Goal: Task Accomplishment & Management: Use online tool/utility

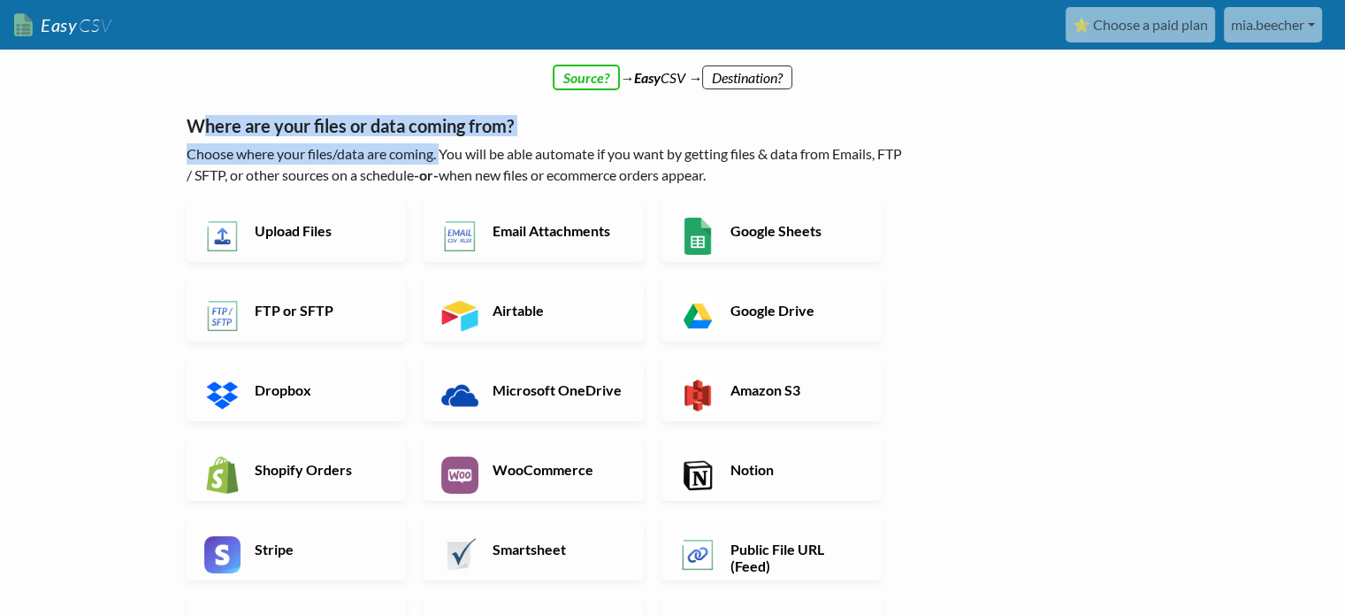
drag, startPoint x: 219, startPoint y: 126, endPoint x: 483, endPoint y: 145, distance: 264.2
click at [476, 142] on div "Where are your files or data coming from? Choose where your files/data are comi…" at bounding box center [547, 436] width 721 height 678
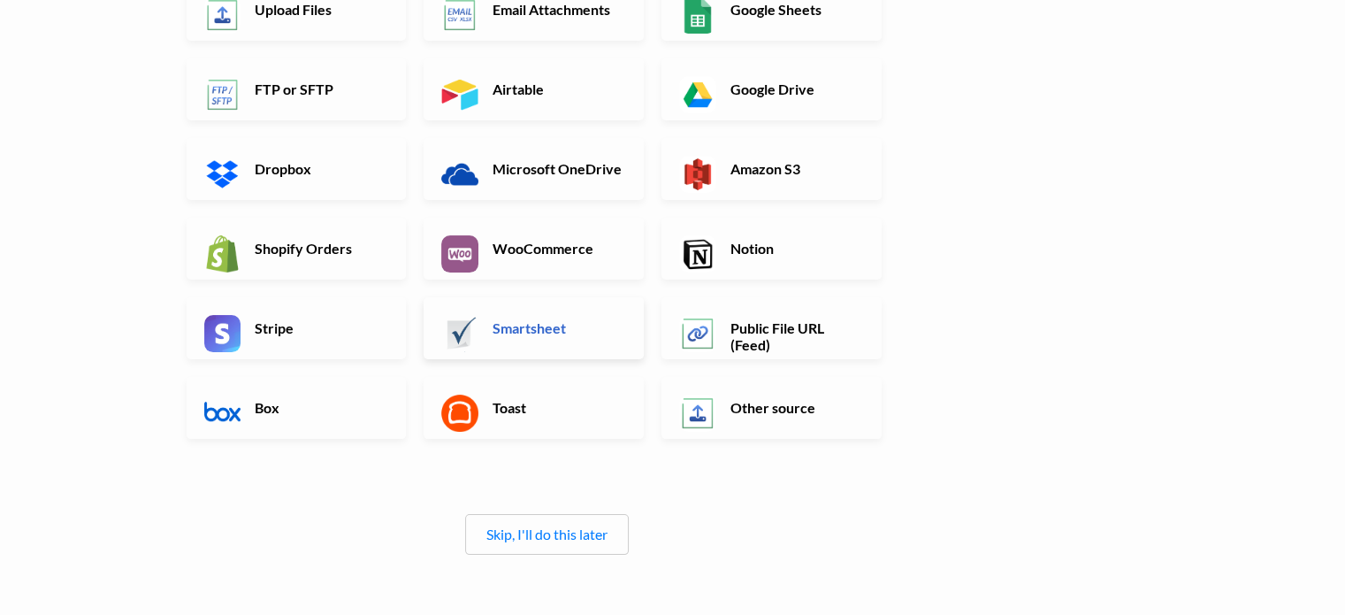
scroll to position [265, 0]
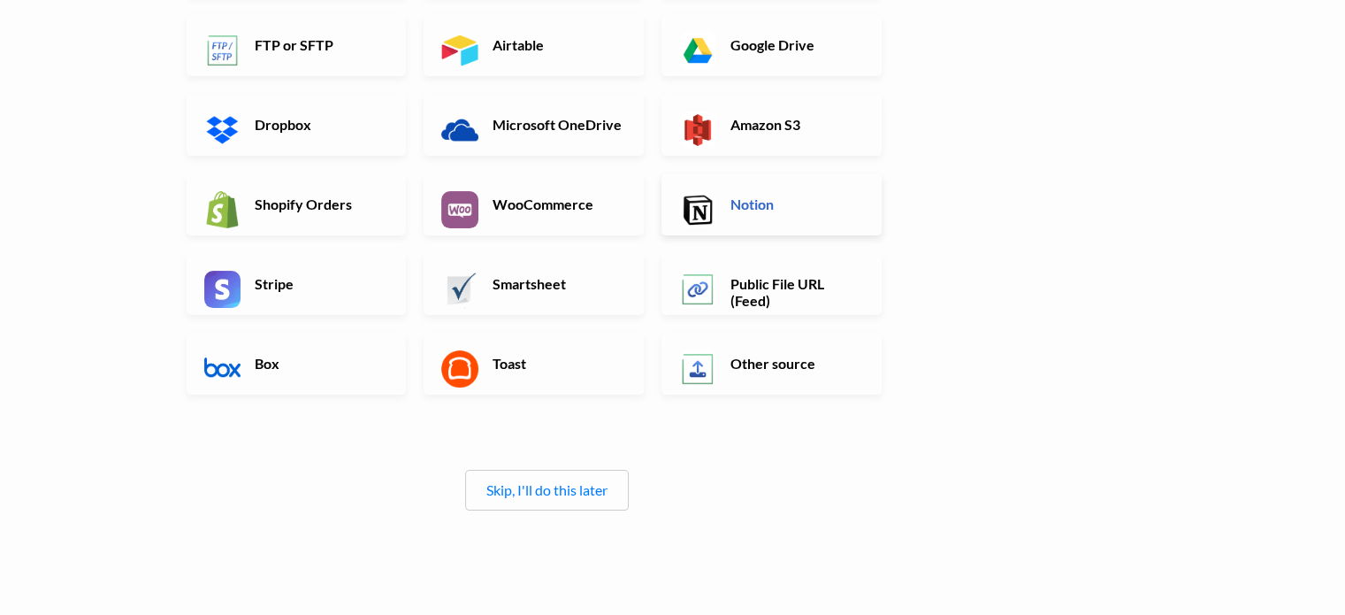
click at [753, 209] on h6 "Notion" at bounding box center [795, 203] width 139 height 17
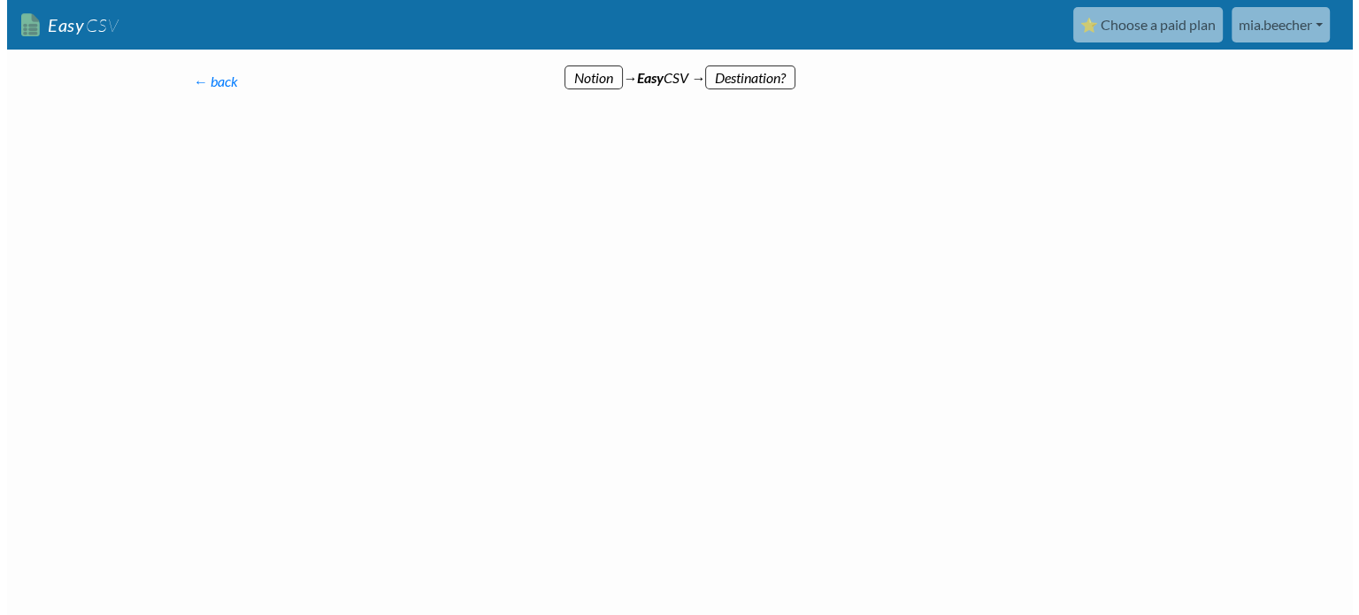
scroll to position [0, 0]
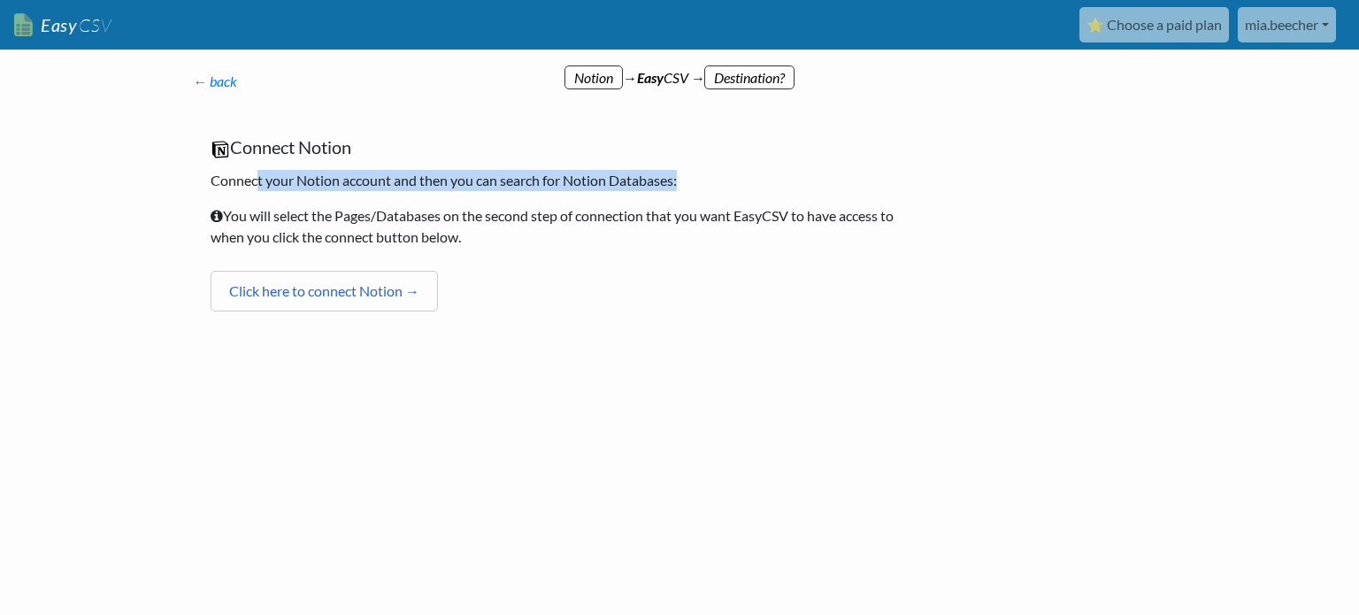
drag, startPoint x: 269, startPoint y: 178, endPoint x: 690, endPoint y: 182, distance: 421.1
click at [690, 182] on p "Connect your Notion account and then you can search for Notion Databases:" at bounding box center [554, 180] width 686 height 21
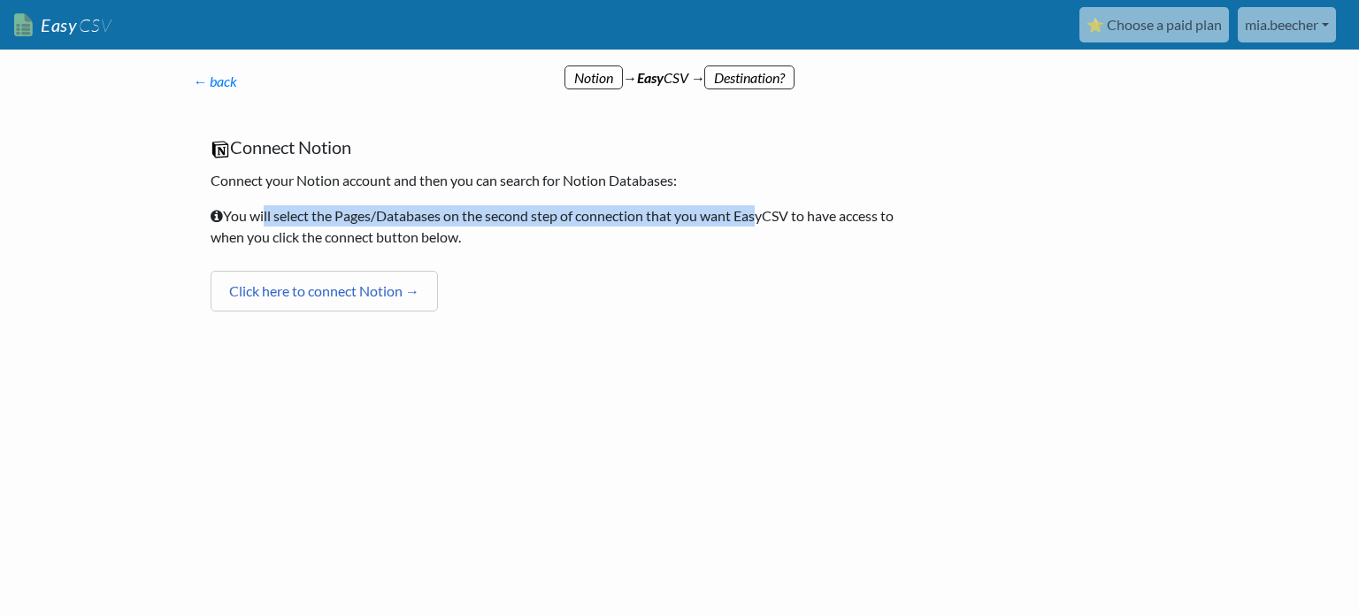
drag, startPoint x: 265, startPoint y: 213, endPoint x: 757, endPoint y: 224, distance: 491.9
click at [757, 224] on p "You will select the Pages/Databases on the second step of connection that you w…" at bounding box center [554, 230] width 686 height 51
click at [336, 294] on link "Click here to connect Notion →" at bounding box center [324, 291] width 227 height 41
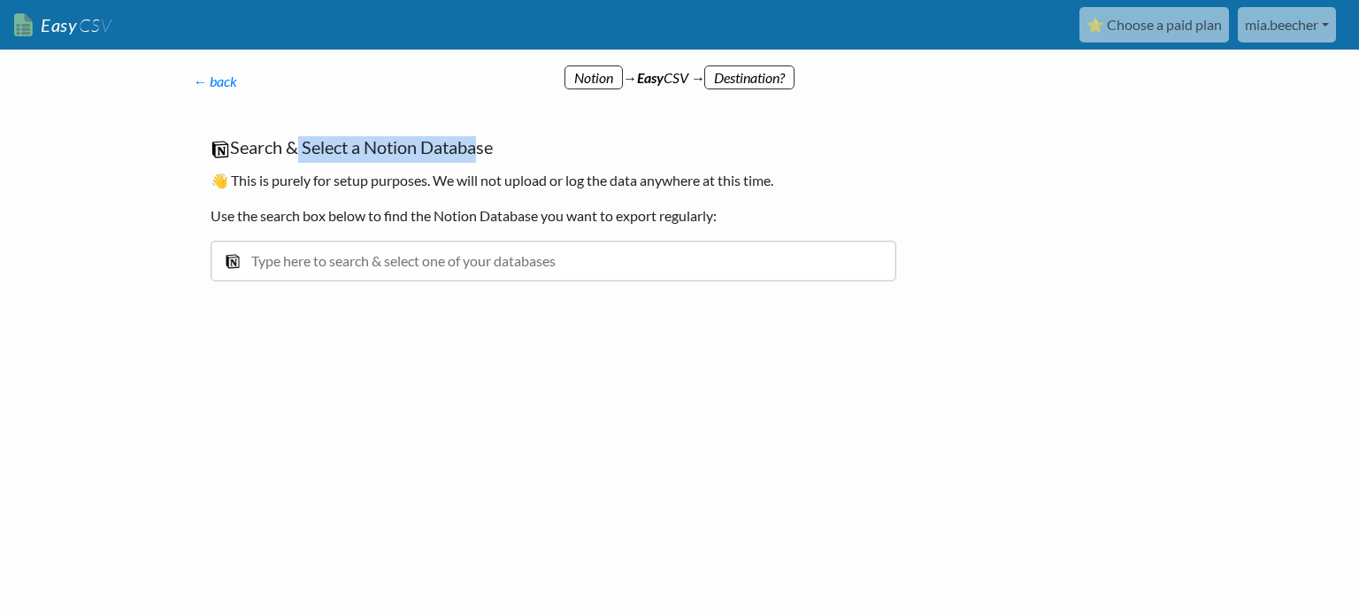
drag, startPoint x: 371, startPoint y: 149, endPoint x: 405, endPoint y: 170, distance: 40.0
click at [474, 160] on h5 "Search & Select a Notion Database" at bounding box center [554, 149] width 686 height 27
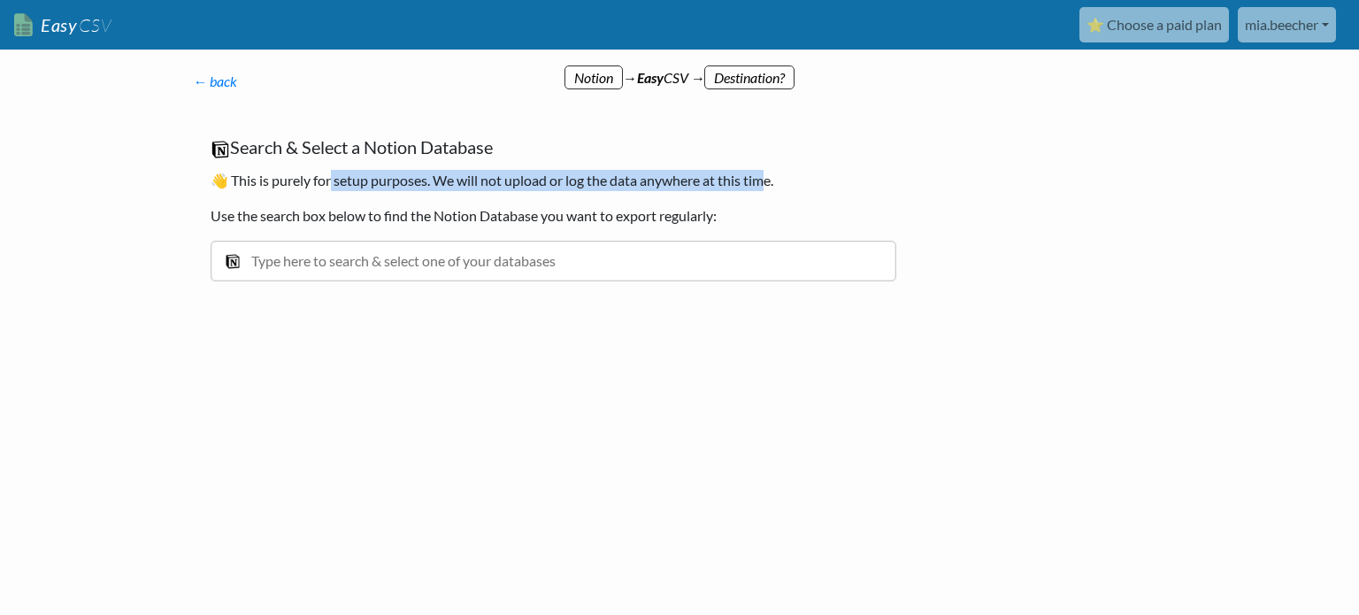
drag, startPoint x: 360, startPoint y: 177, endPoint x: 775, endPoint y: 191, distance: 415.1
click at [775, 190] on p "👋 This is purely for setup purposes. We will not upload or log the data anywher…" at bounding box center [554, 180] width 686 height 21
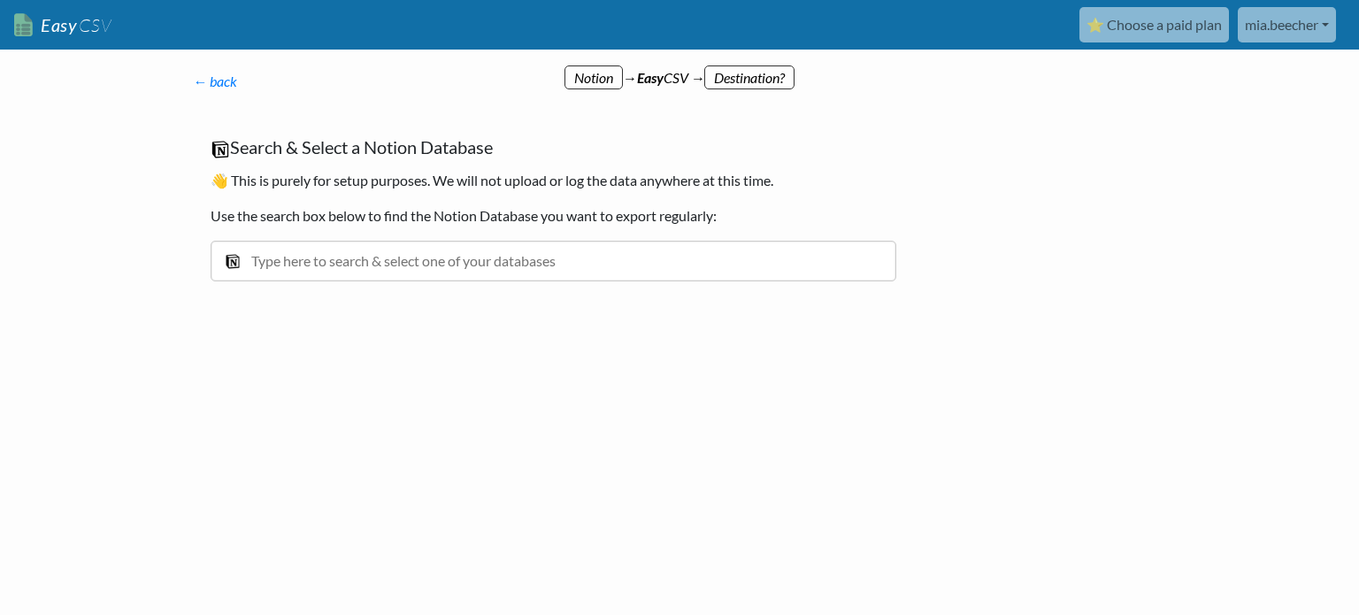
click at [317, 260] on input "text" at bounding box center [554, 261] width 686 height 41
type input "p"
click at [411, 298] on div "Project Planner" at bounding box center [566, 300] width 635 height 21
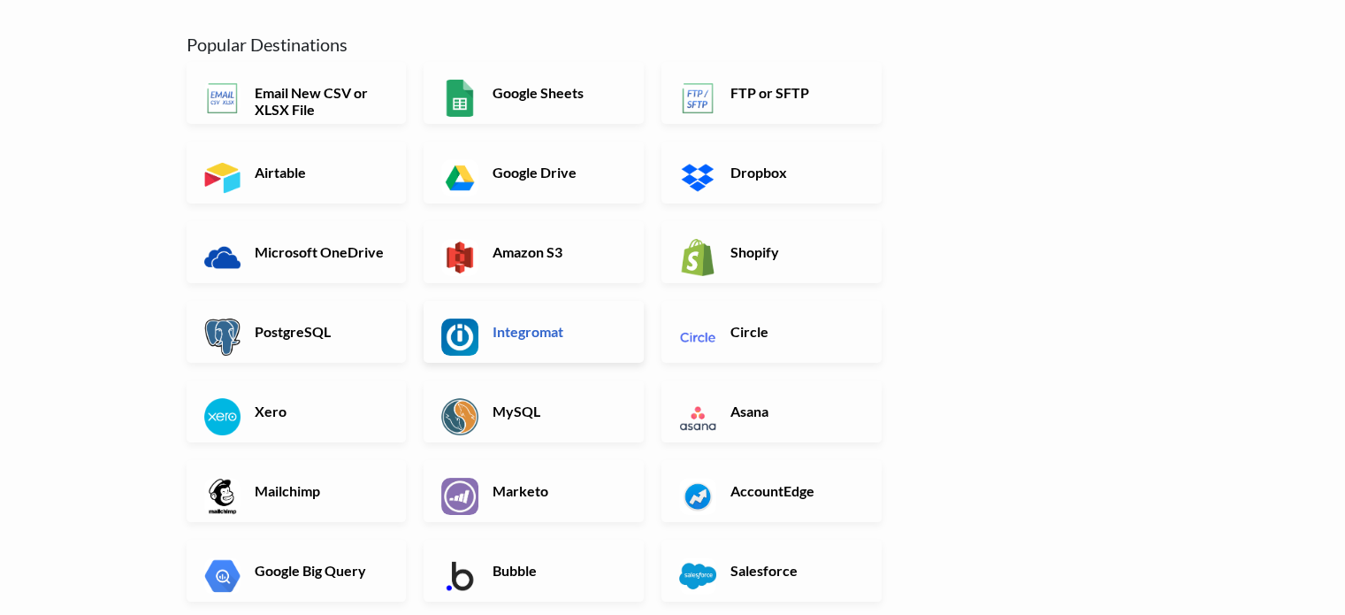
scroll to position [177, 0]
click at [494, 103] on link "Google Sheets" at bounding box center [534, 93] width 220 height 62
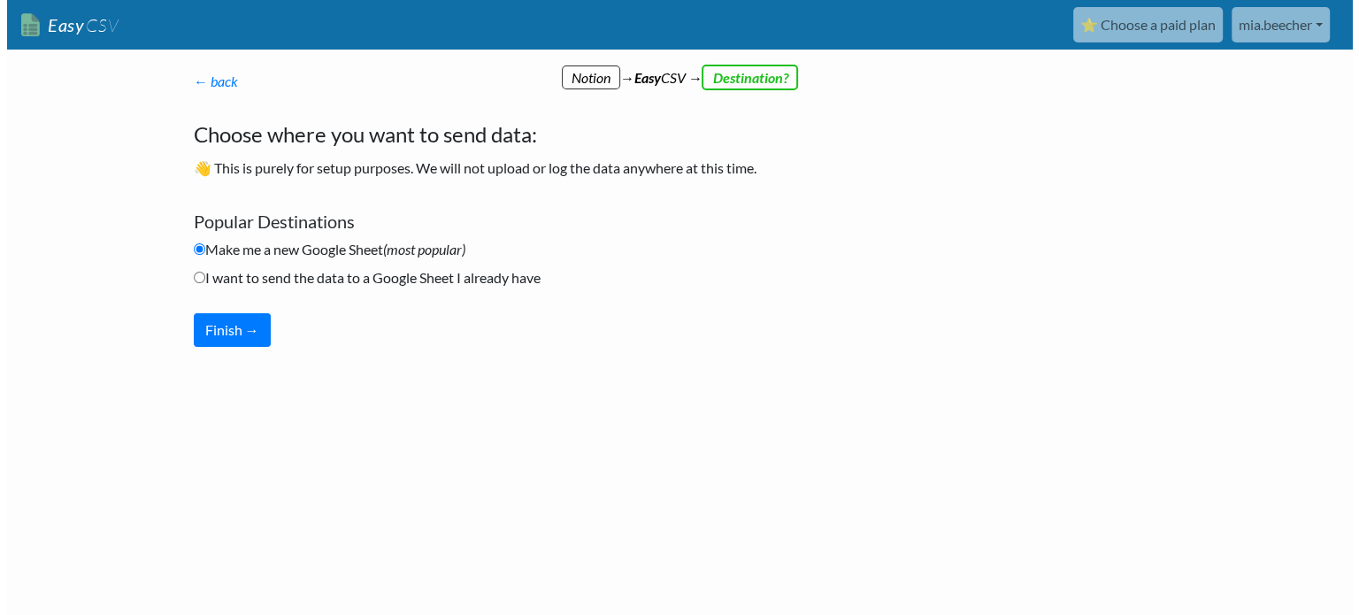
scroll to position [0, 0]
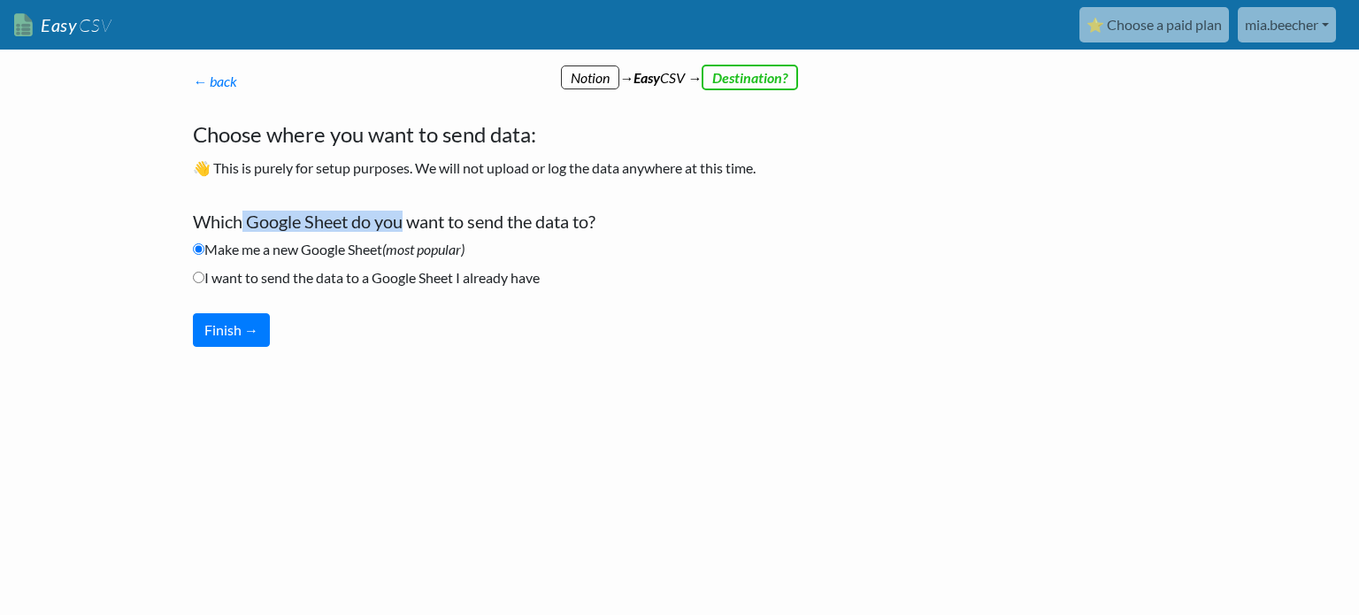
drag, startPoint x: 240, startPoint y: 226, endPoint x: 410, endPoint y: 227, distance: 170.7
click at [410, 227] on h5 "Which Google Sheet do you want to send the data to?" at bounding box center [553, 221] width 721 height 21
drag, startPoint x: 335, startPoint y: 249, endPoint x: 478, endPoint y: 255, distance: 142.5
click at [478, 255] on li "Make me a new Google Sheet (most popular)" at bounding box center [553, 253] width 721 height 28
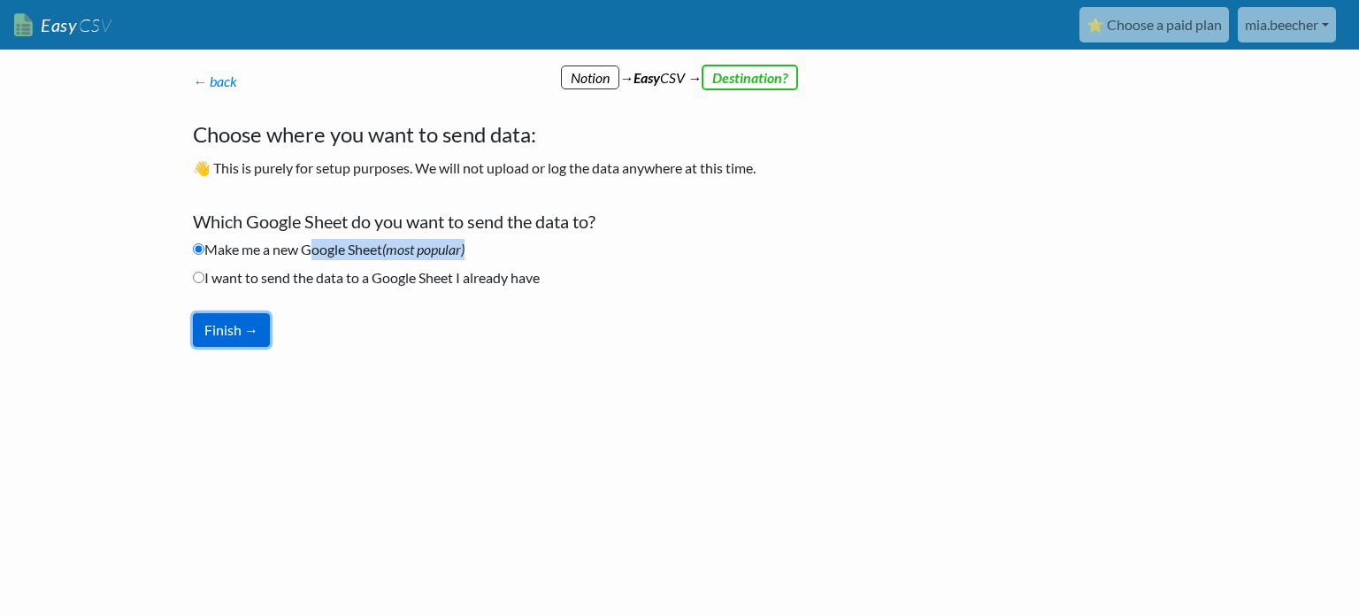
click at [256, 341] on button "Finish →" at bounding box center [231, 330] width 77 height 34
click at [229, 326] on button "Finish →" at bounding box center [231, 330] width 77 height 34
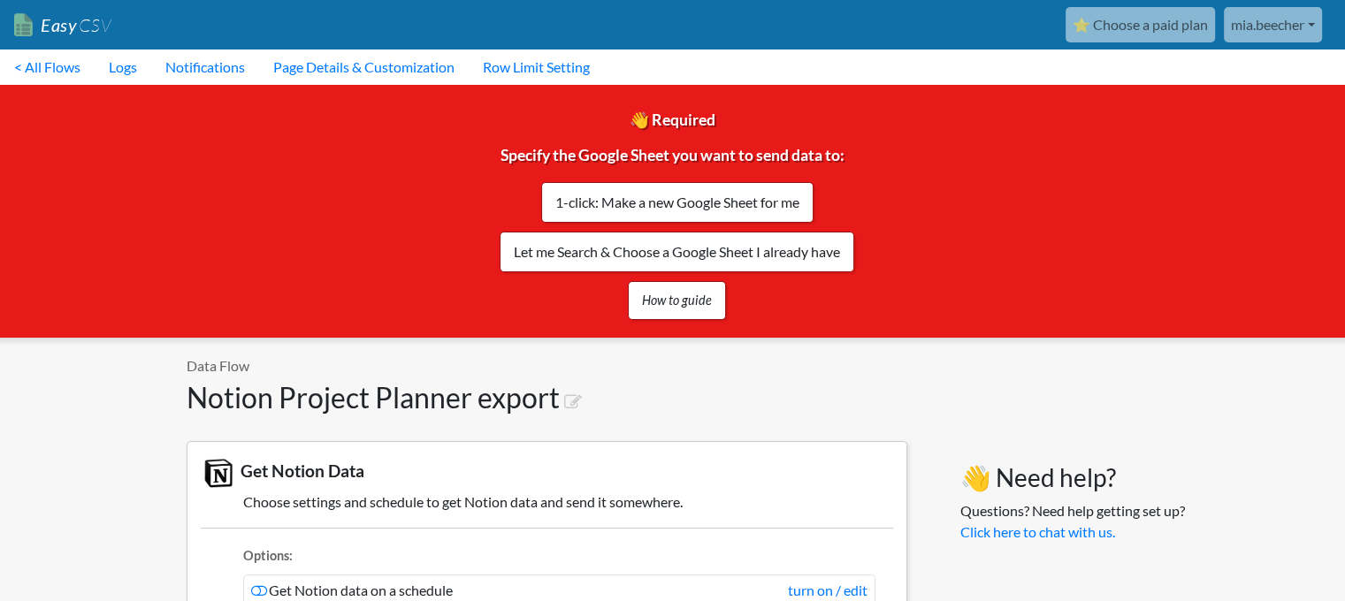
scroll to position [88, 0]
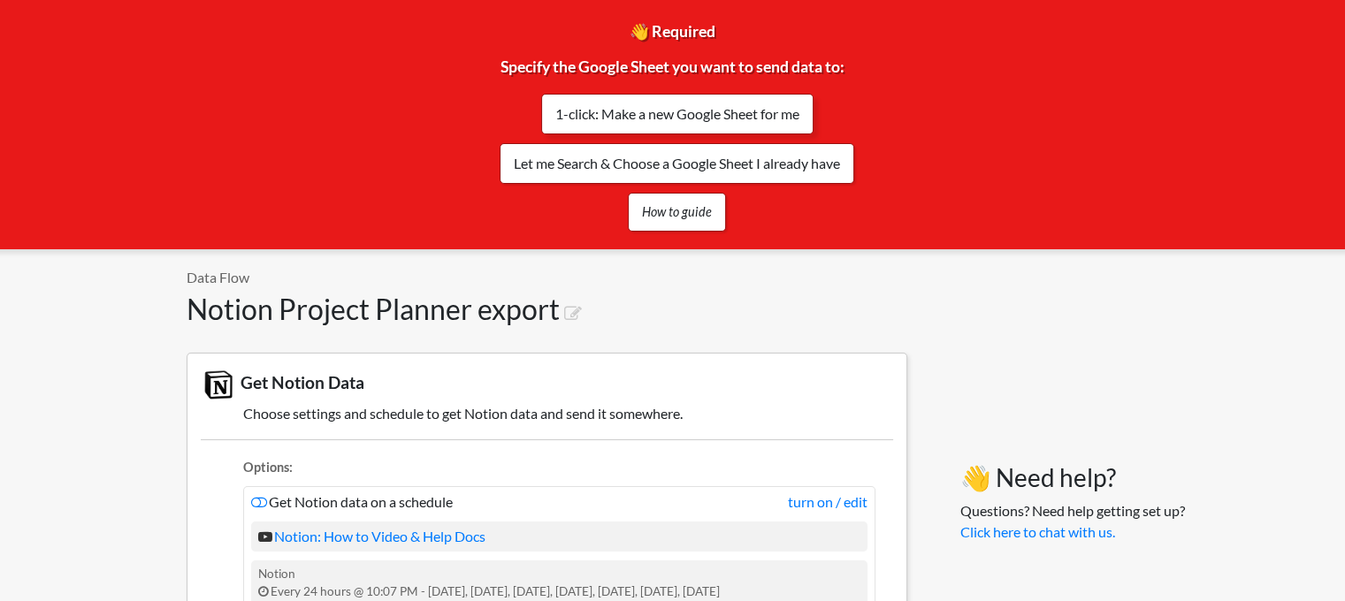
click at [681, 113] on link "1-click: Make a new Google Sheet for me" at bounding box center [677, 114] width 272 height 41
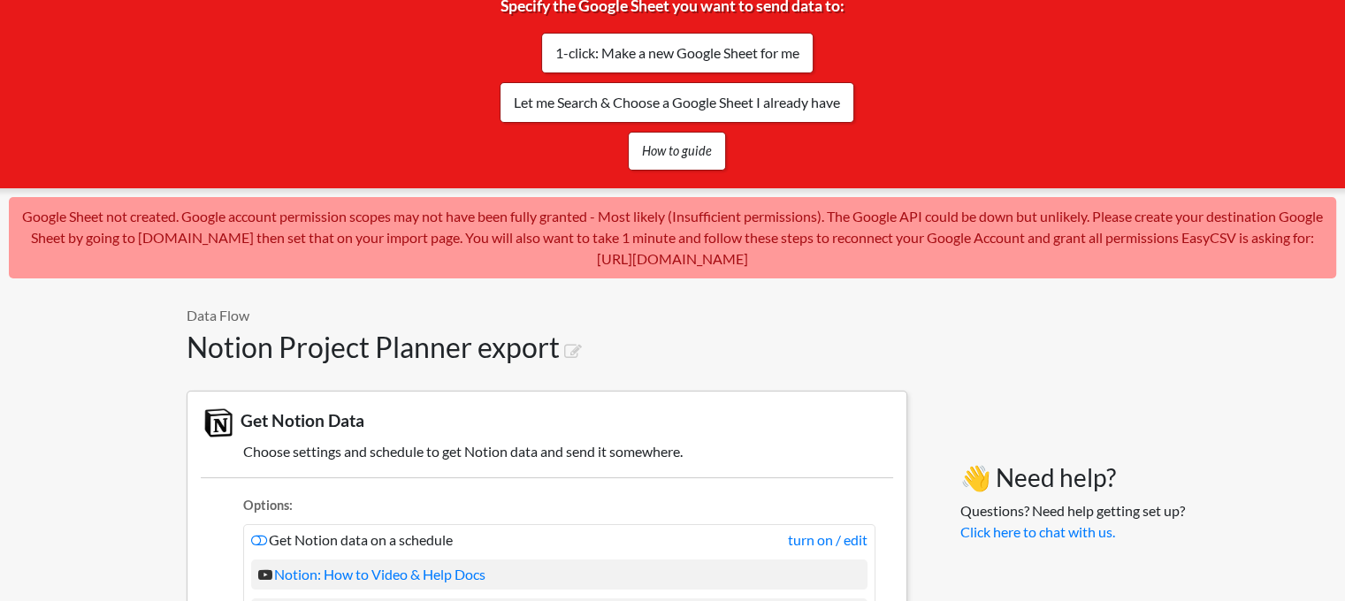
scroll to position [177, 0]
